Goal: Task Accomplishment & Management: Manage account settings

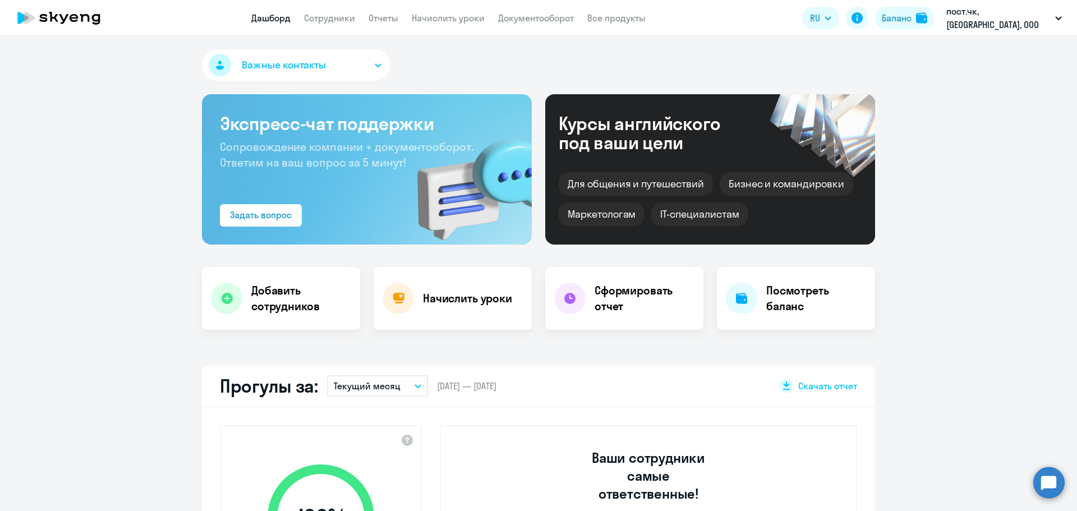
select select "30"
click at [349, 13] on link "Сотрудники" at bounding box center [329, 17] width 51 height 11
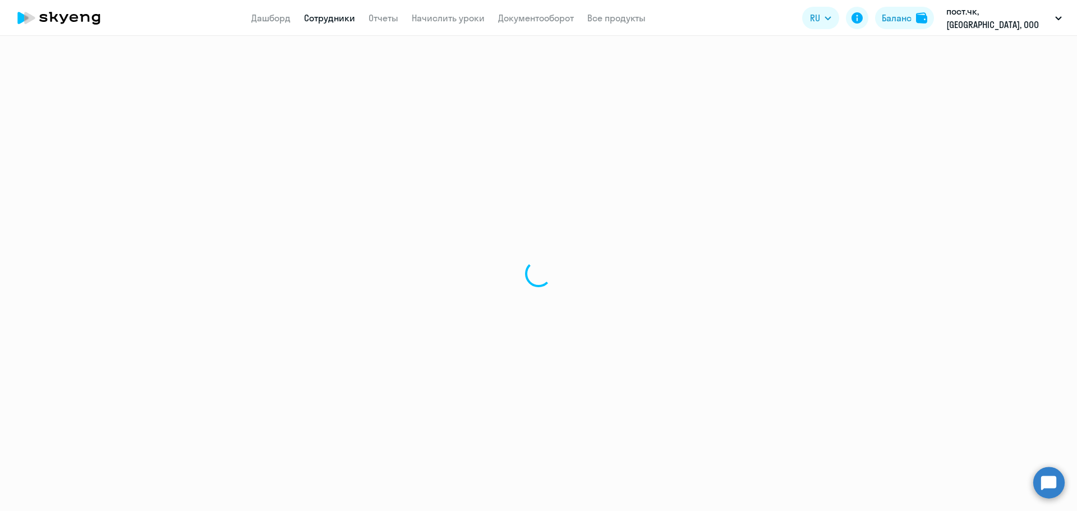
select select "30"
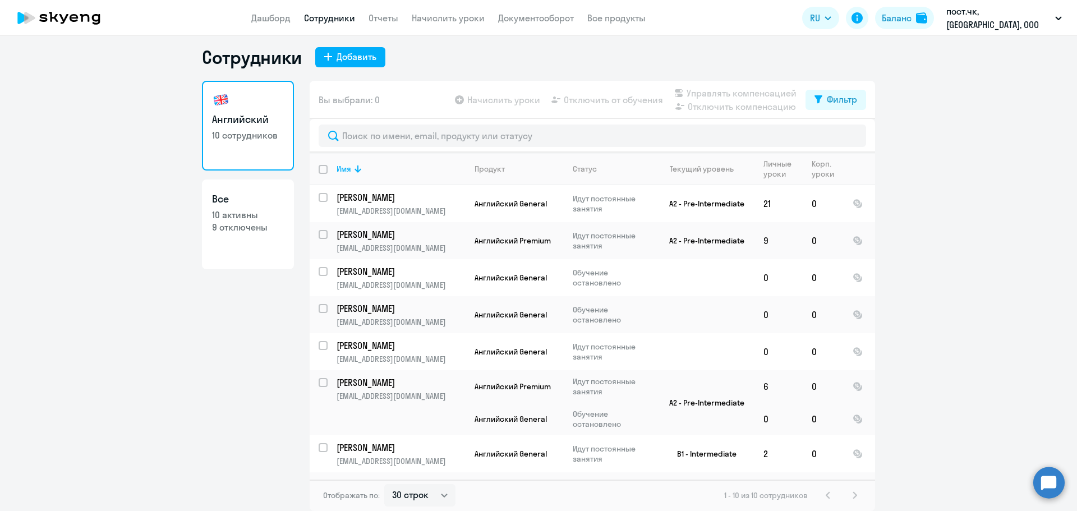
click at [252, 209] on p "10 активны" at bounding box center [248, 215] width 72 height 12
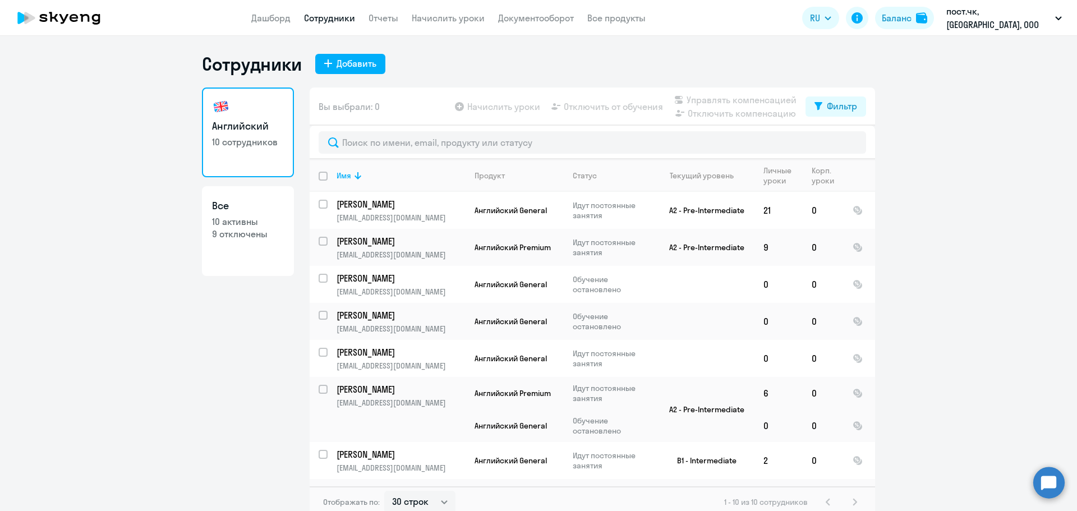
select select "30"
